Goal: Information Seeking & Learning: Learn about a topic

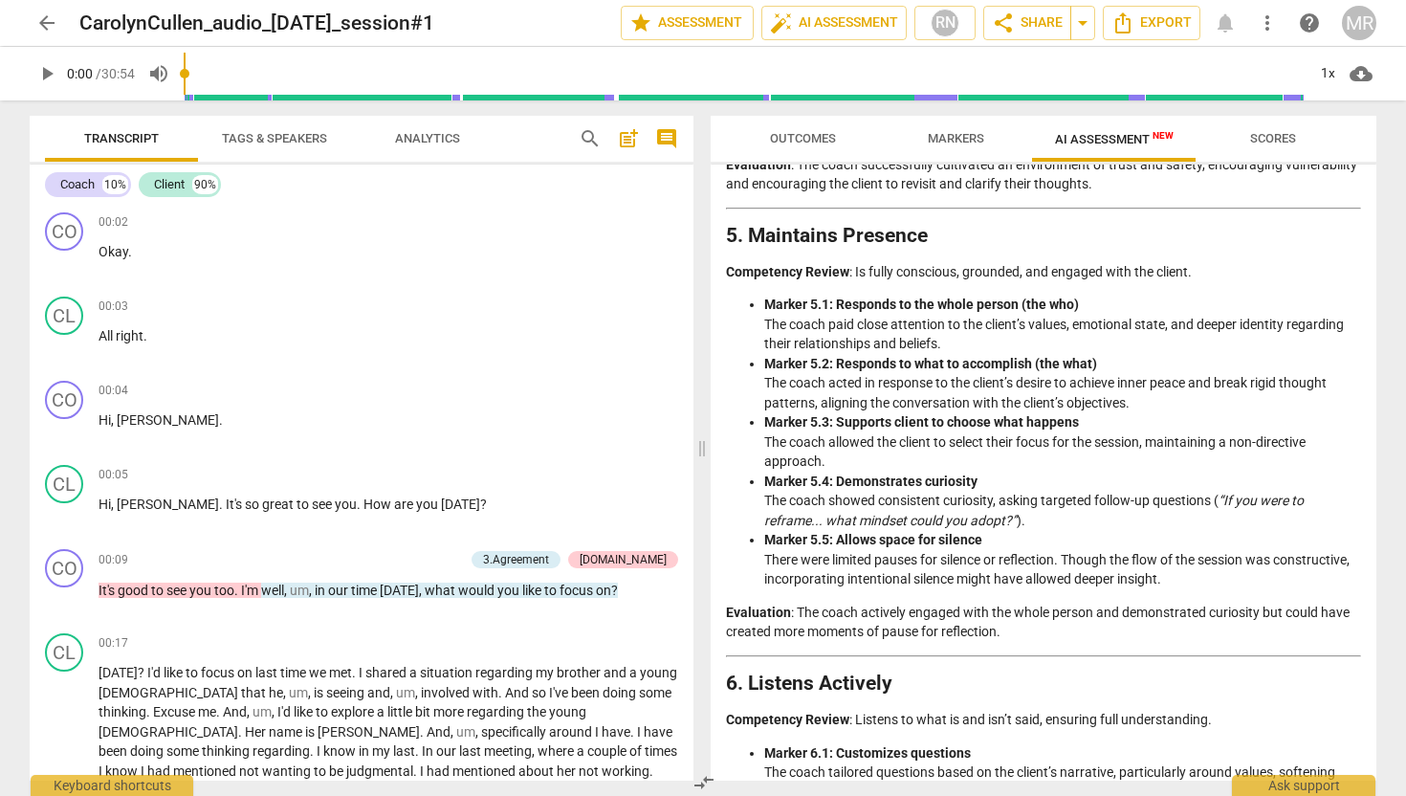
scroll to position [1476, 0]
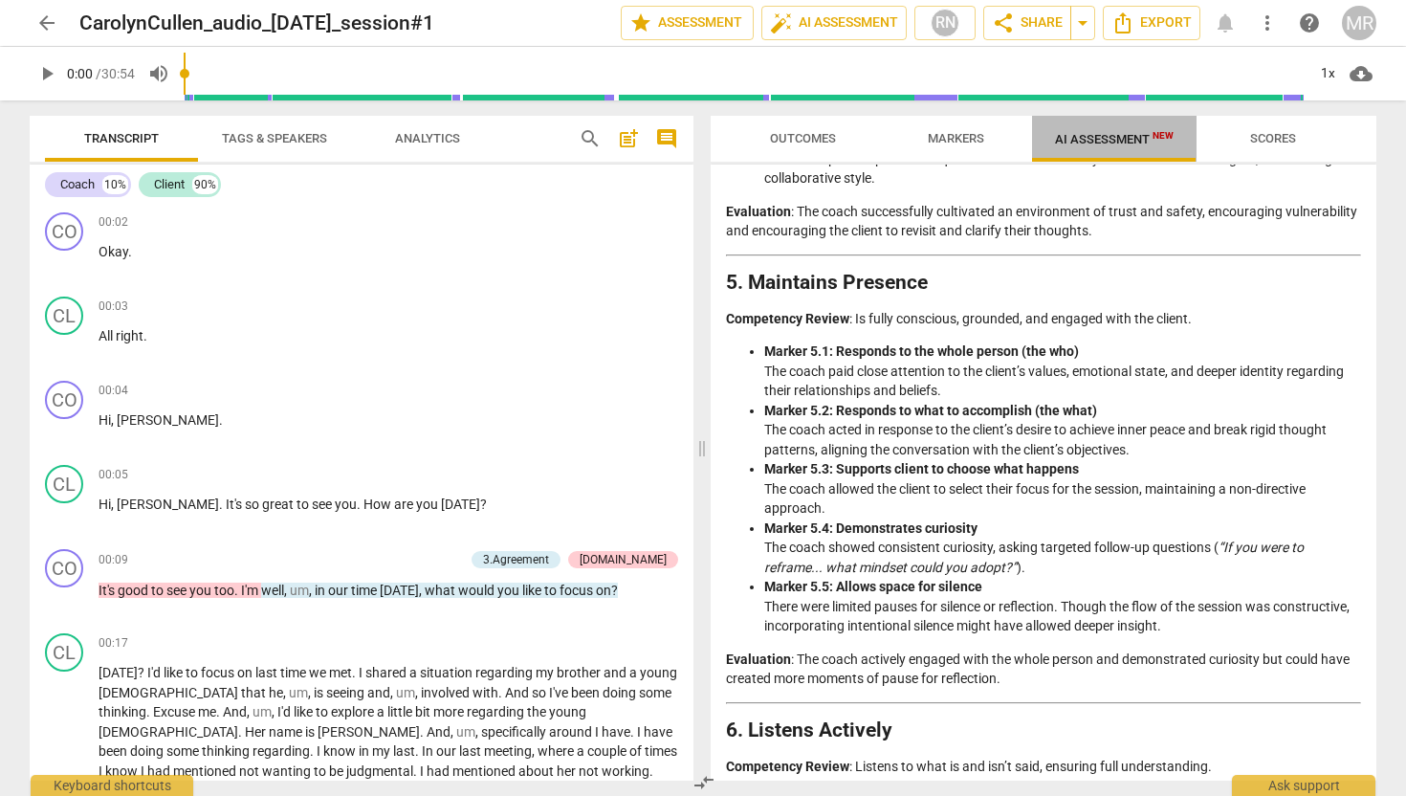
click at [1075, 141] on span "AI Assessment New" at bounding box center [1114, 139] width 119 height 14
click at [829, 138] on span "Outcomes" at bounding box center [803, 138] width 66 height 14
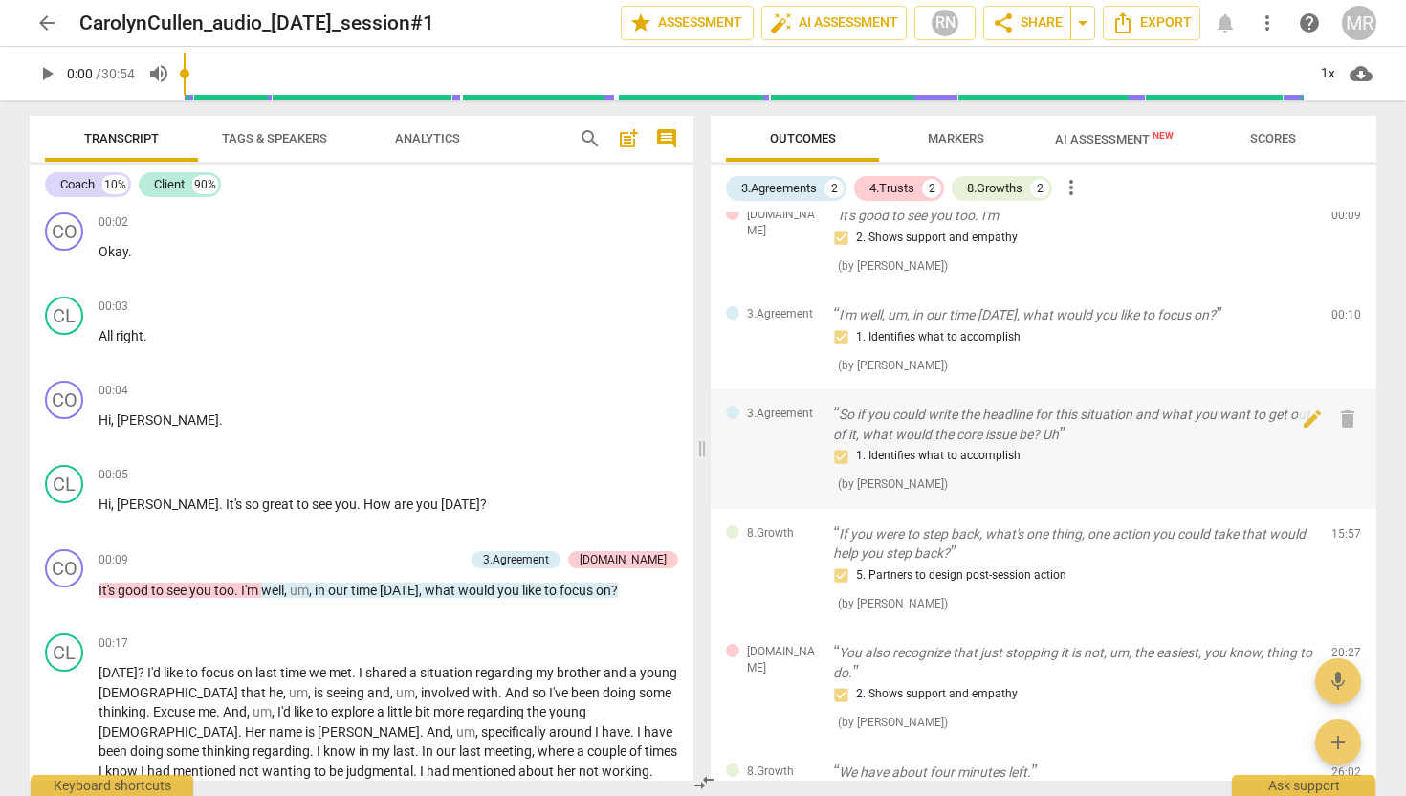
scroll to position [0, 0]
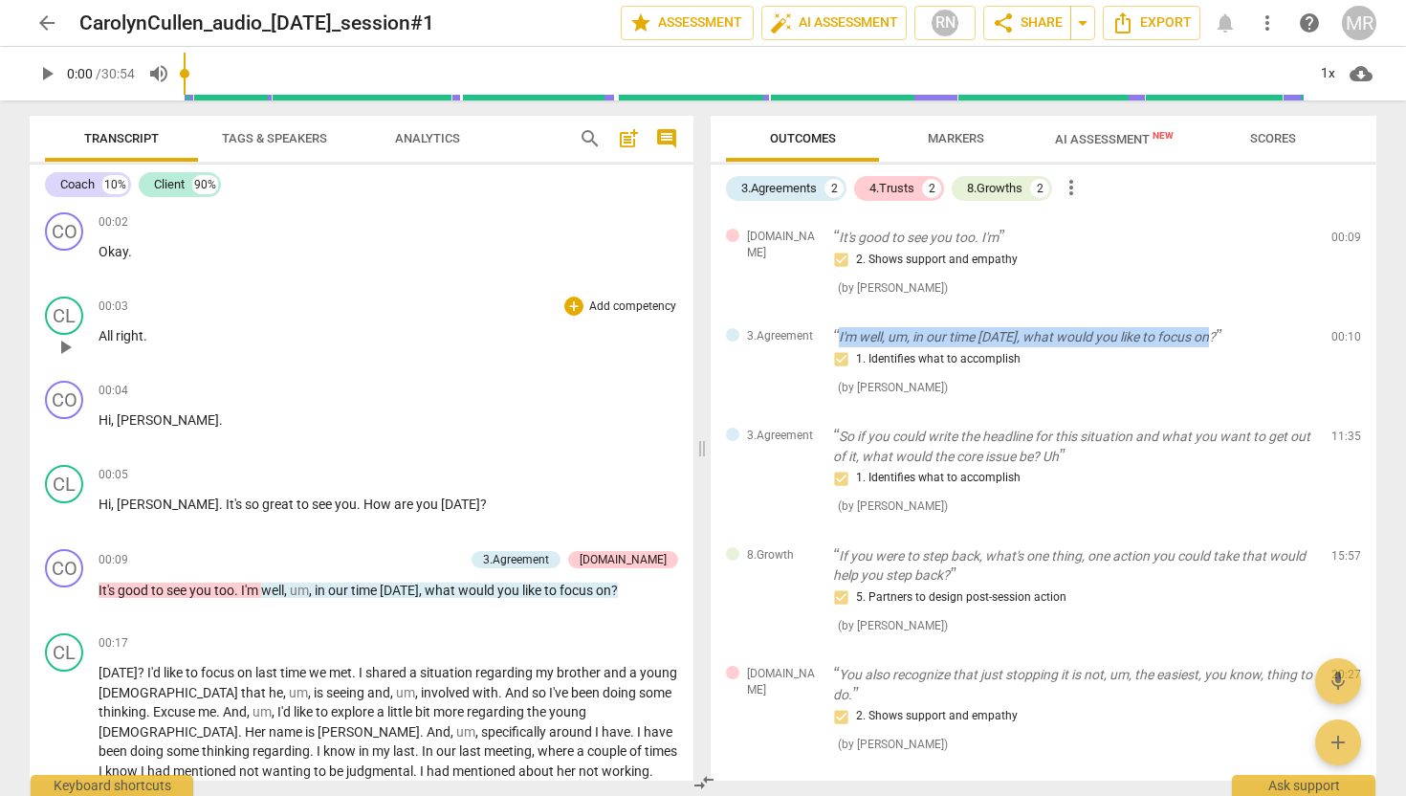
drag, startPoint x: 1225, startPoint y: 334, endPoint x: 836, endPoint y: 339, distance: 388.4
click at [835, 337] on p "I'm well, um, in our time today, what would you like to focus on?" at bounding box center [1074, 337] width 483 height 20
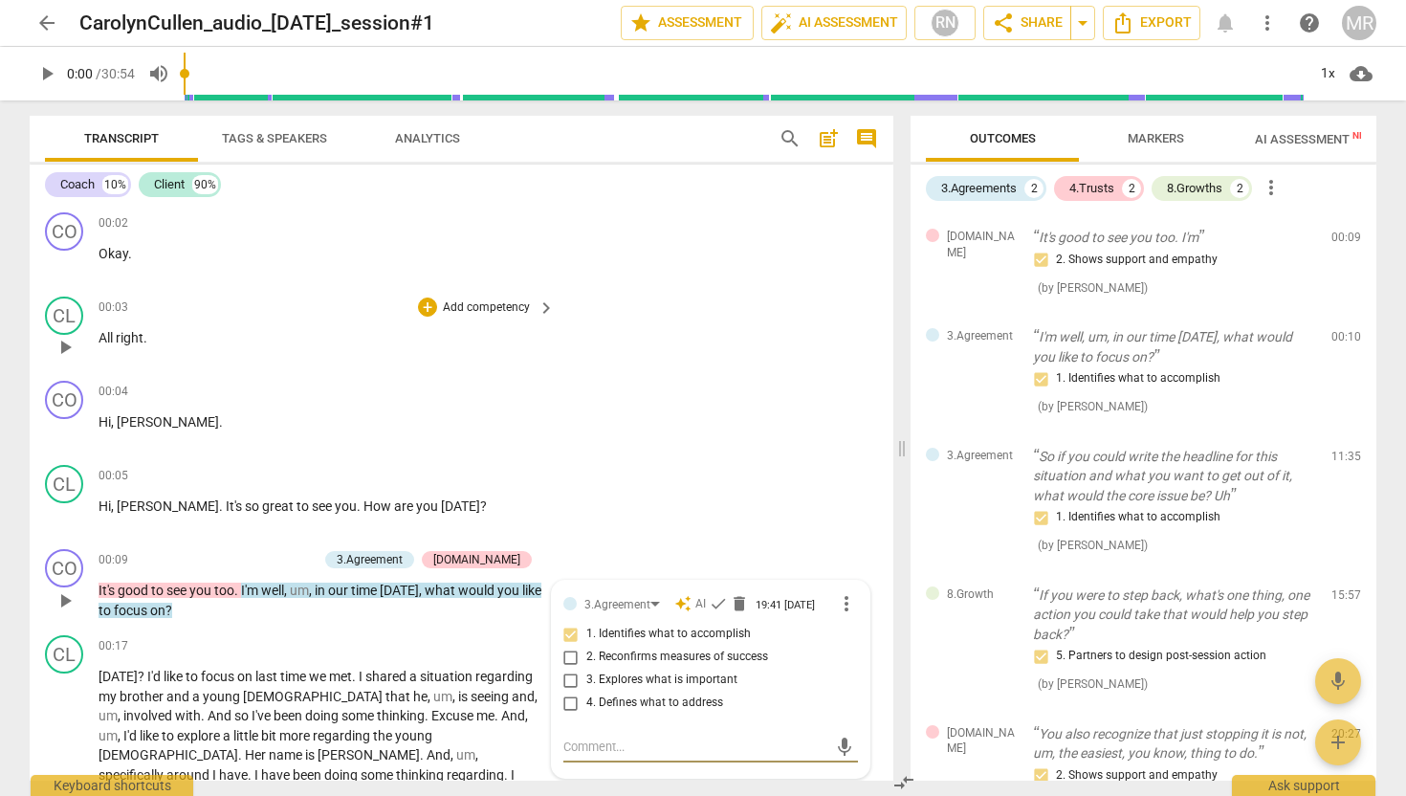
scroll to position [8, 0]
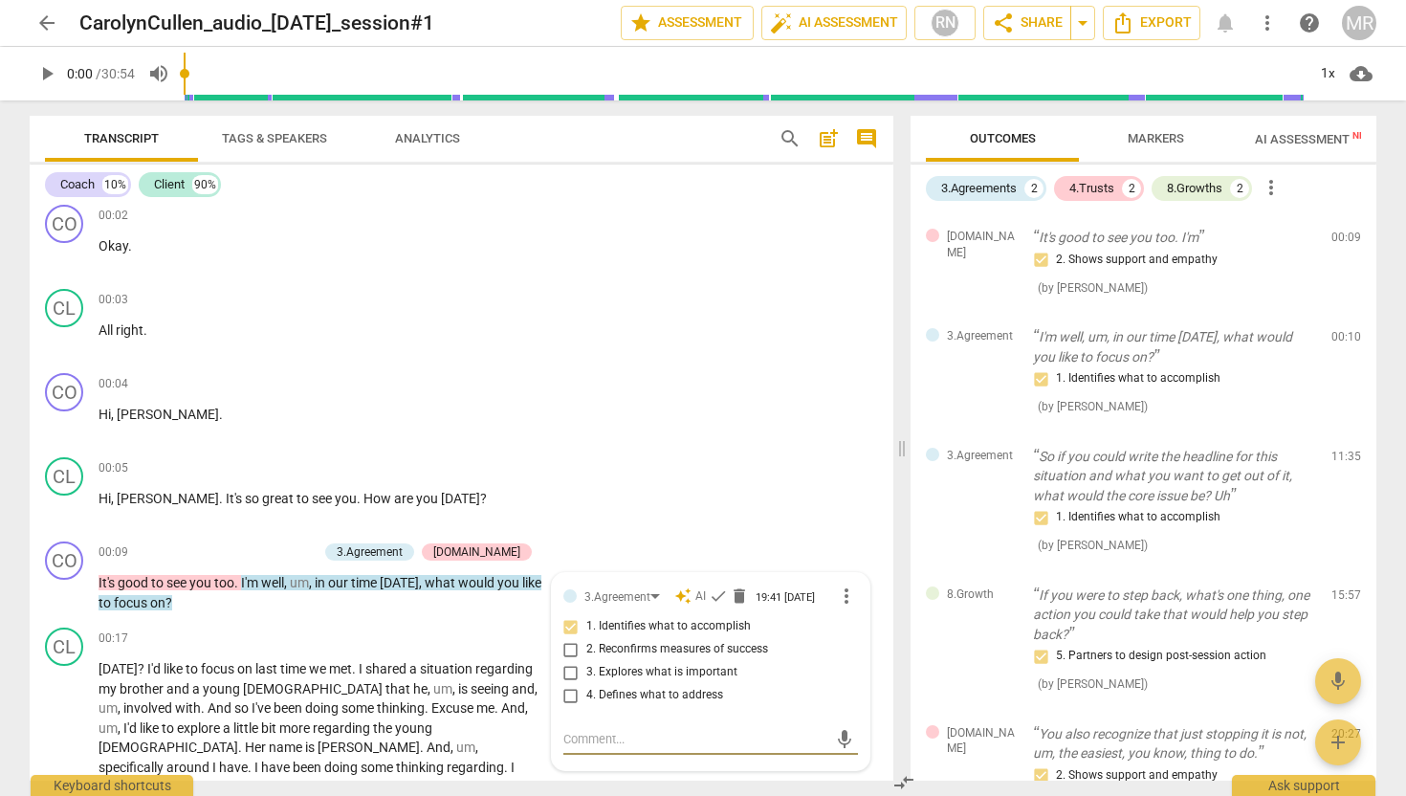
click at [1273, 134] on span "AI Assessment New" at bounding box center [1314, 139] width 119 height 14
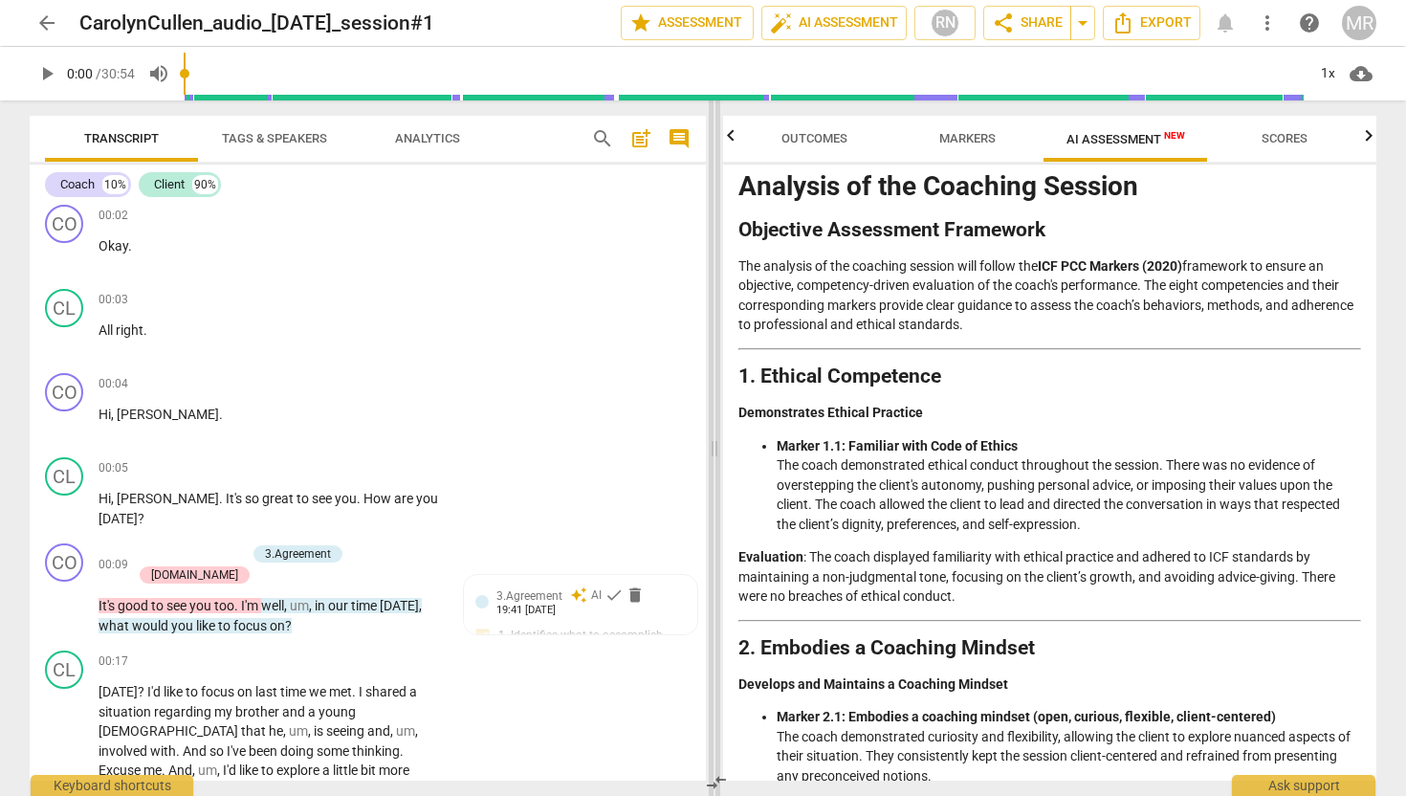
scroll to position [0, 0]
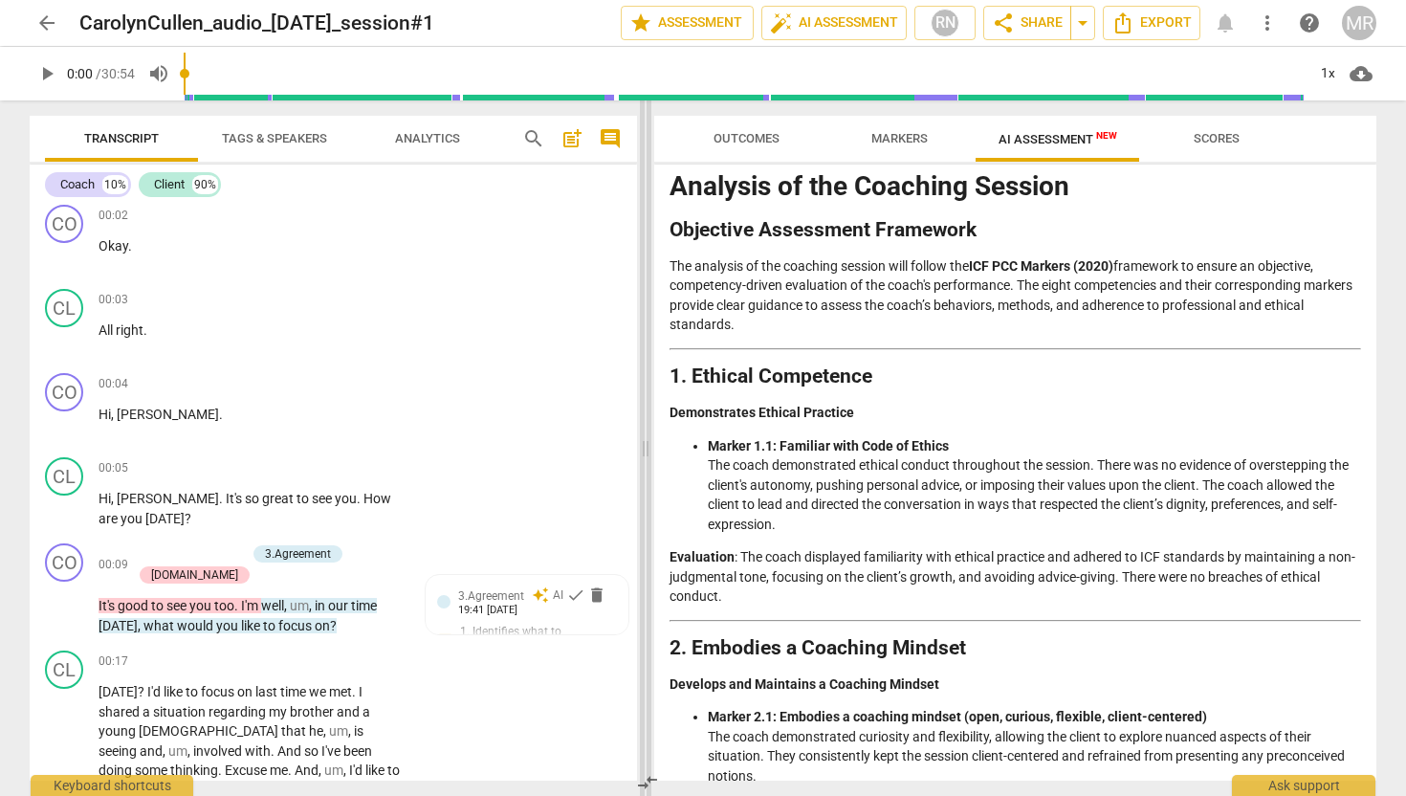
drag, startPoint x: 901, startPoint y: 453, endPoint x: 645, endPoint y: 458, distance: 256.5
click at [645, 458] on span at bounding box center [645, 447] width 11 height 695
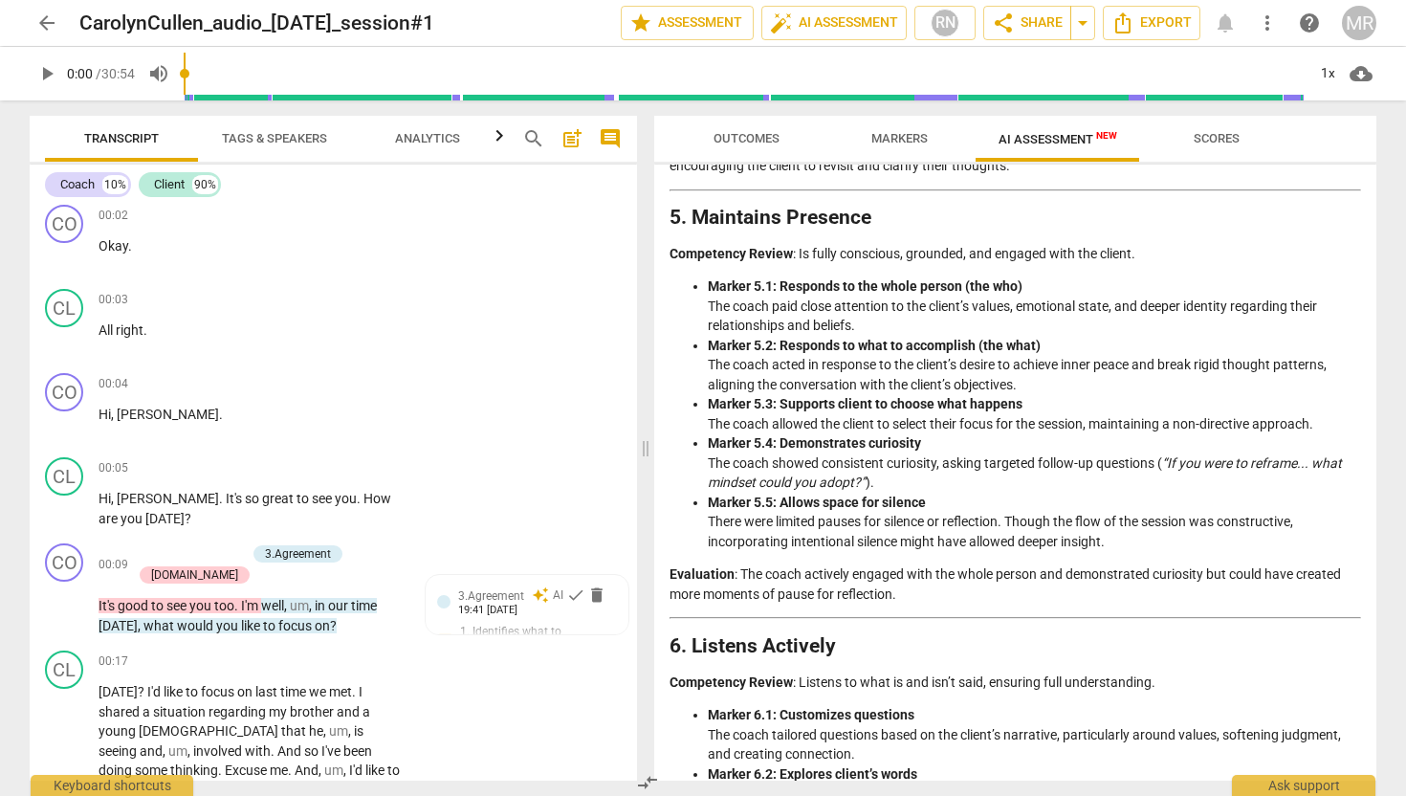
scroll to position [1499, 0]
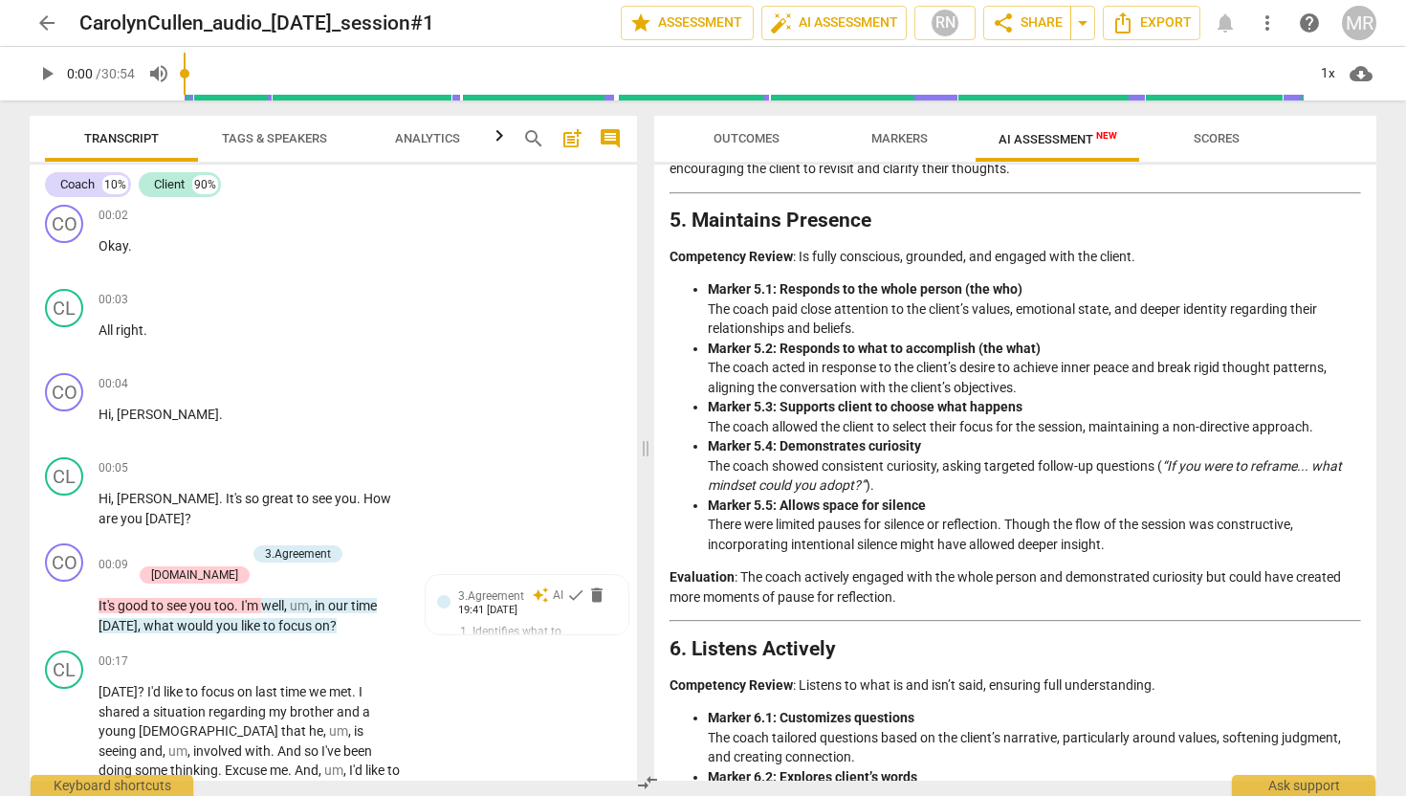
drag, startPoint x: 712, startPoint y: 542, endPoint x: 1110, endPoint y: 566, distance: 398.7
click at [1110, 555] on li "Marker 5.5: Allows space for silence There were limited pauses for silence or r…" at bounding box center [1034, 525] width 653 height 59
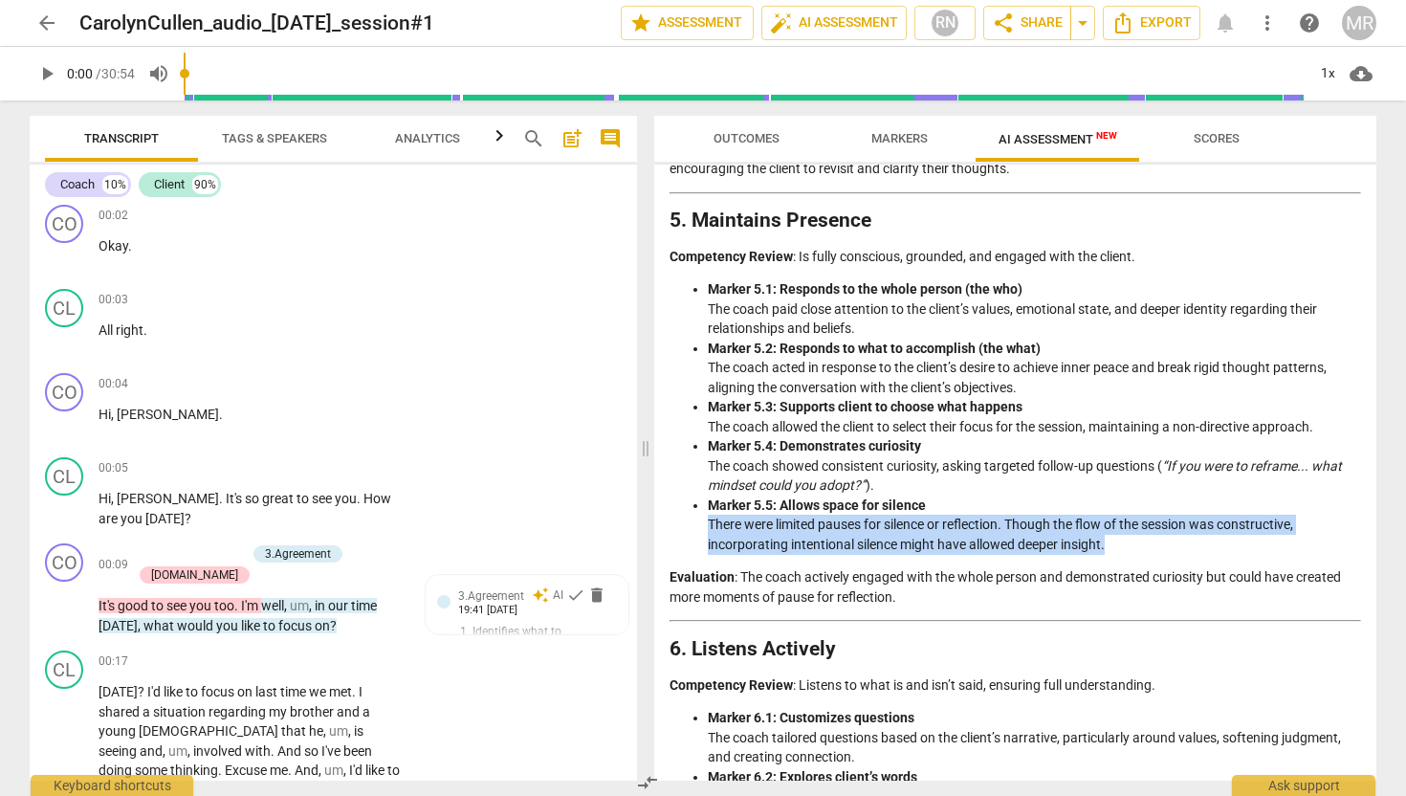
drag, startPoint x: 1113, startPoint y: 563, endPoint x: 708, endPoint y: 545, distance: 405.0
click at [708, 545] on li "Marker 5.5: Allows space for silence There were limited pauses for silence or r…" at bounding box center [1034, 525] width 653 height 59
copy li "There were limited pauses for silence or reflection. Though the flow of the ses…"
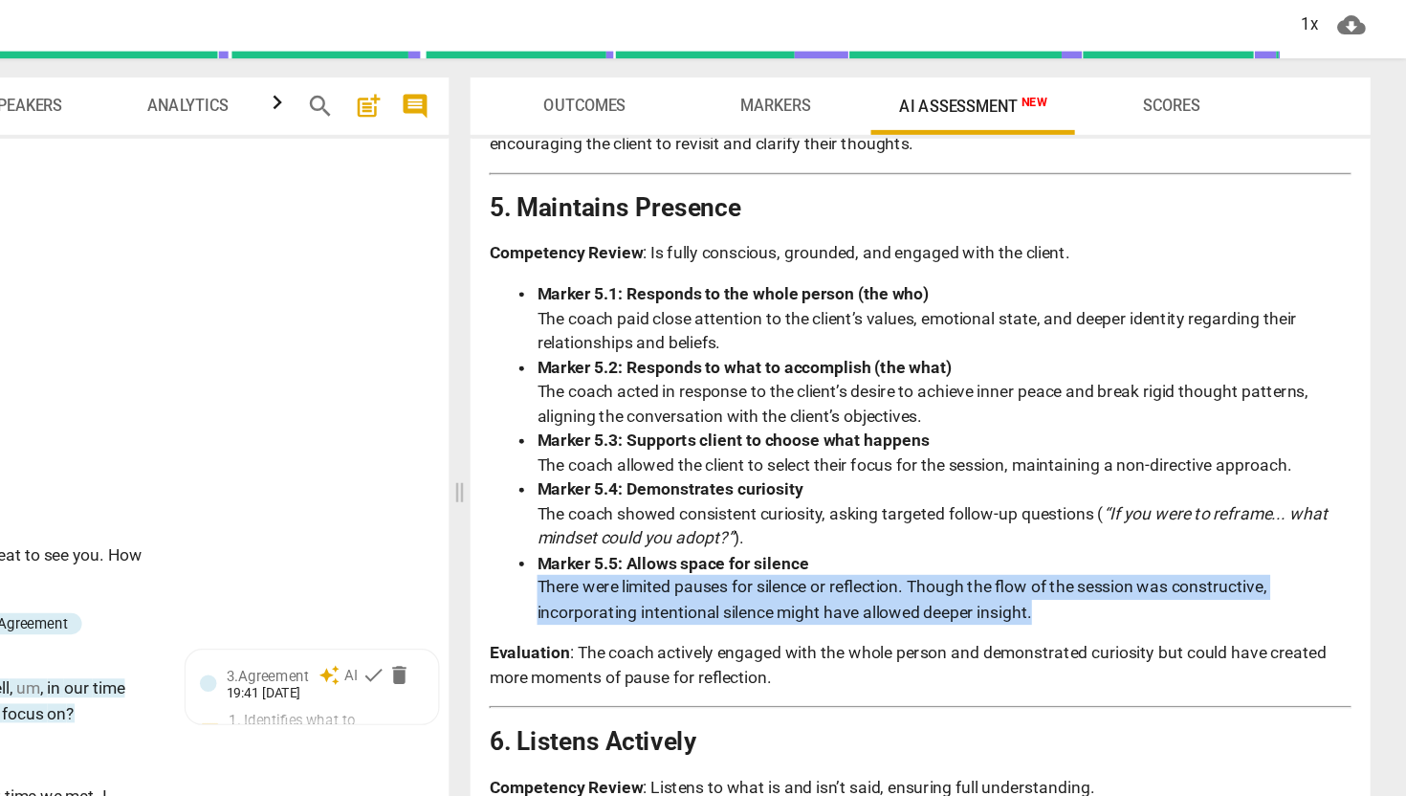
scroll to position [0, 0]
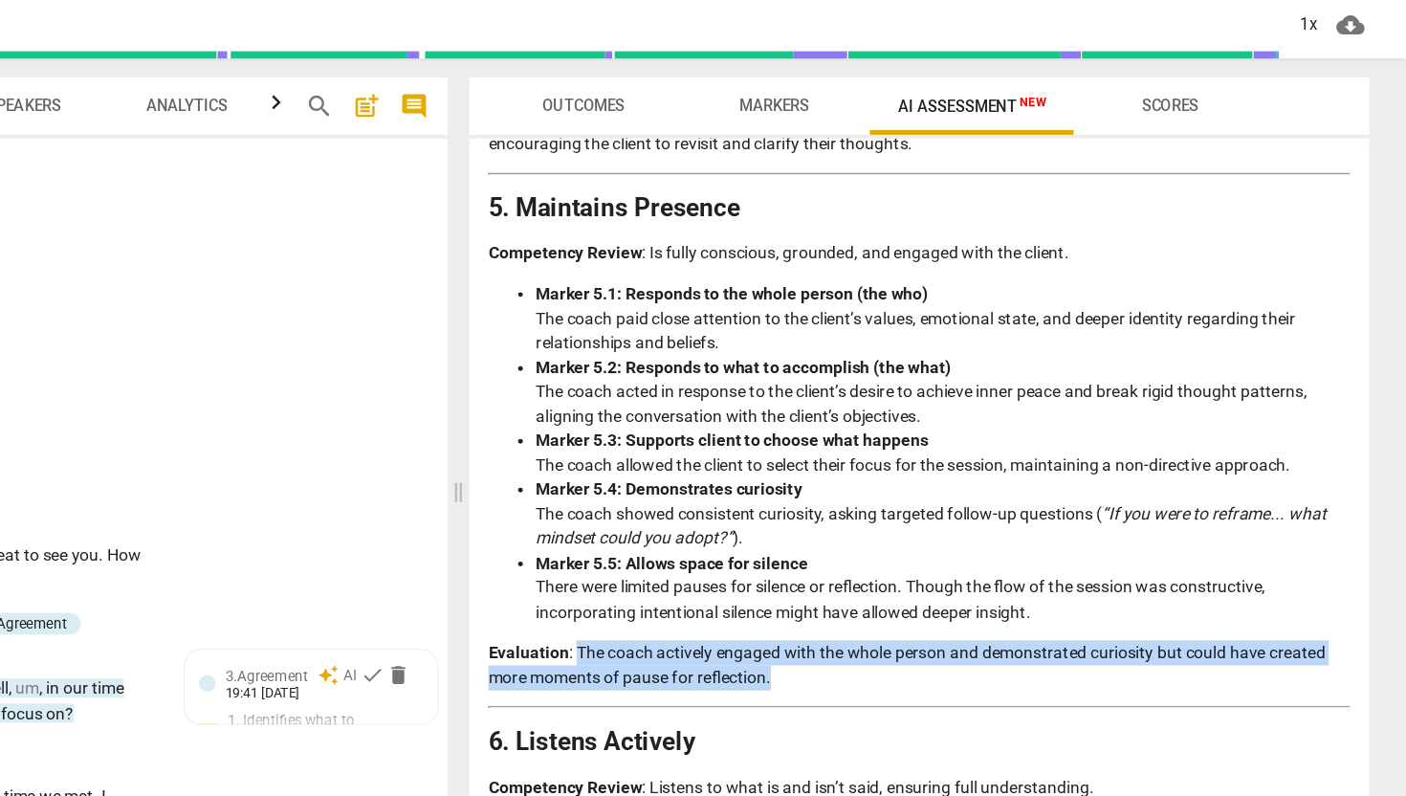
drag, startPoint x: 739, startPoint y: 598, endPoint x: 941, endPoint y: 621, distance: 204.1
click at [941, 607] on p "Evaluation : The coach actively engaged with the whole person and demonstrated …" at bounding box center [1016, 586] width 692 height 39
copy p "The coach actively engaged with the whole person and demonstrated curiosity but…"
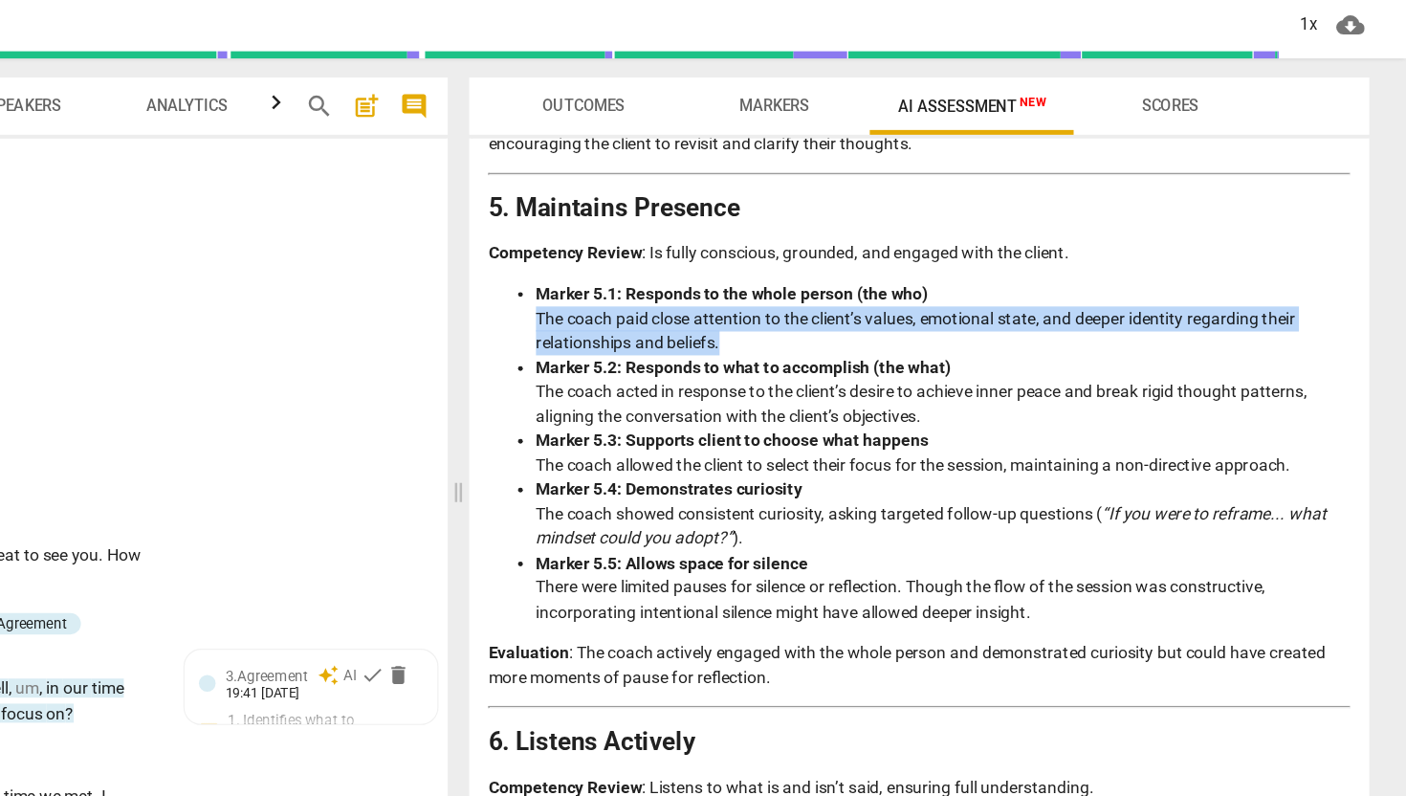
drag, startPoint x: 855, startPoint y: 350, endPoint x: 709, endPoint y: 336, distance: 147.1
click at [709, 336] on li "Marker 5.1: Responds to the whole person (the who) The coach paid close attenti…" at bounding box center [1034, 308] width 653 height 59
copy li "The coach paid close attention to the client’s values, emotional state, and dee…"
